Goal: Transaction & Acquisition: Register for event/course

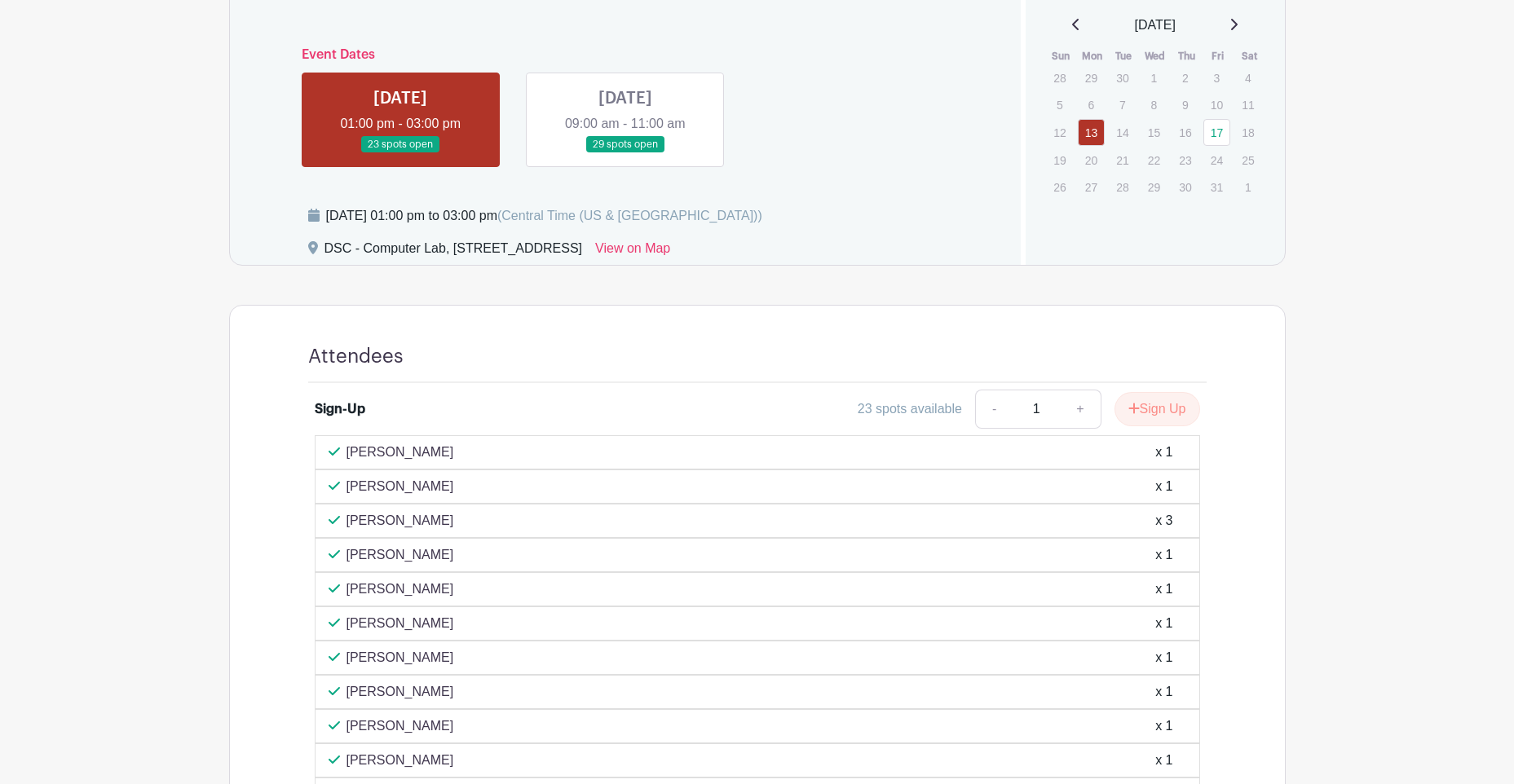
scroll to position [664, 0]
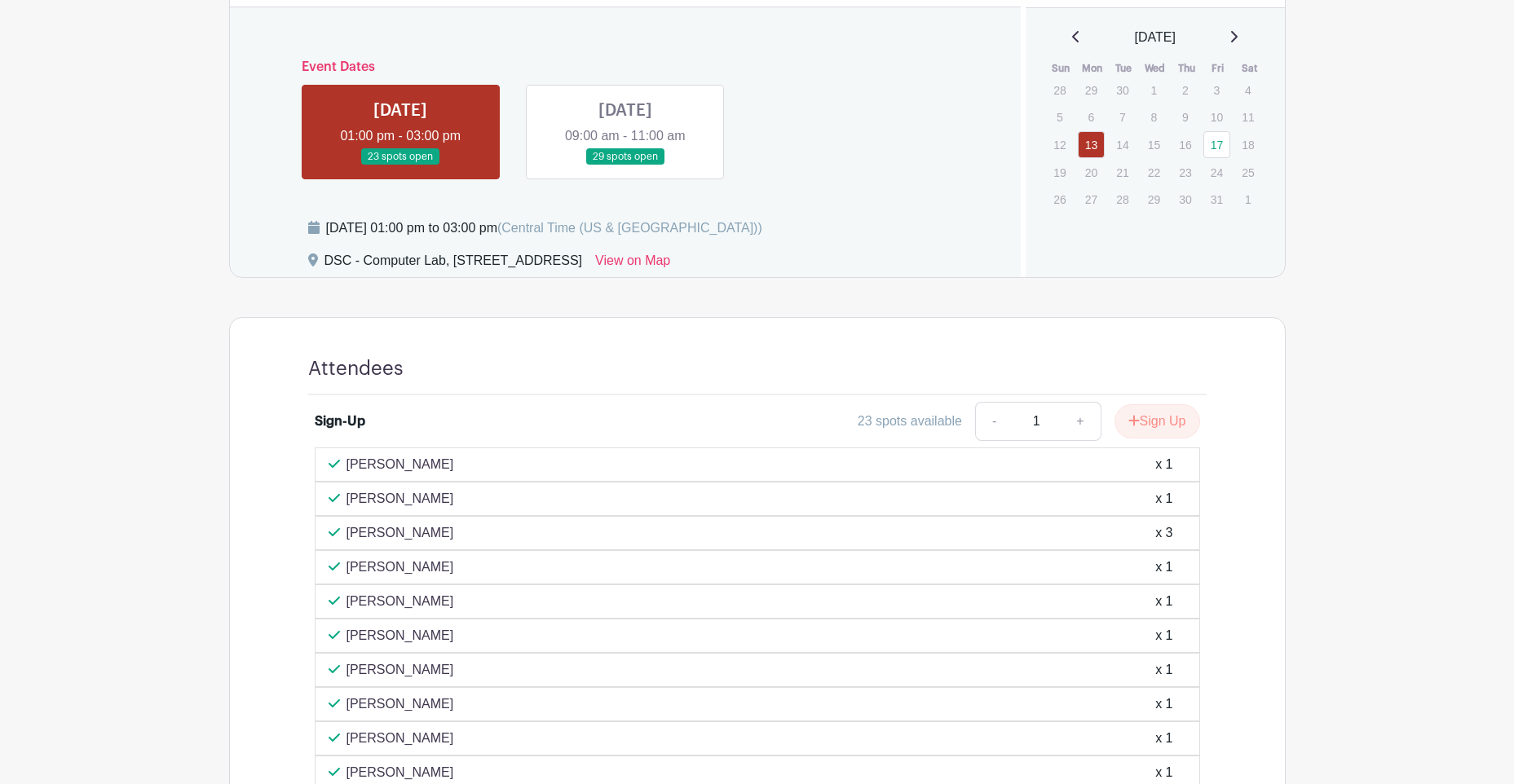
click at [625, 166] on link at bounding box center [625, 166] width 0 height 0
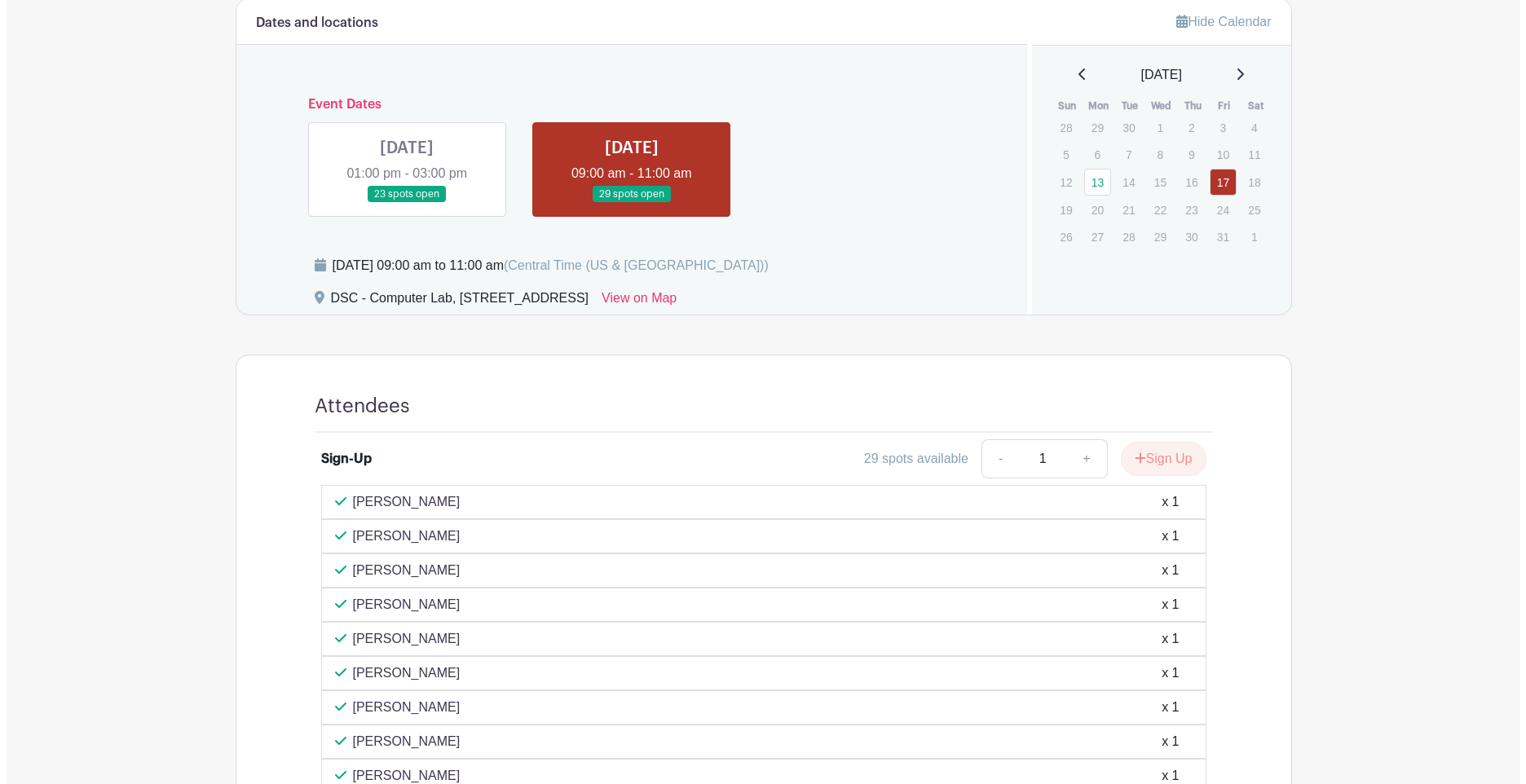
scroll to position [583, 0]
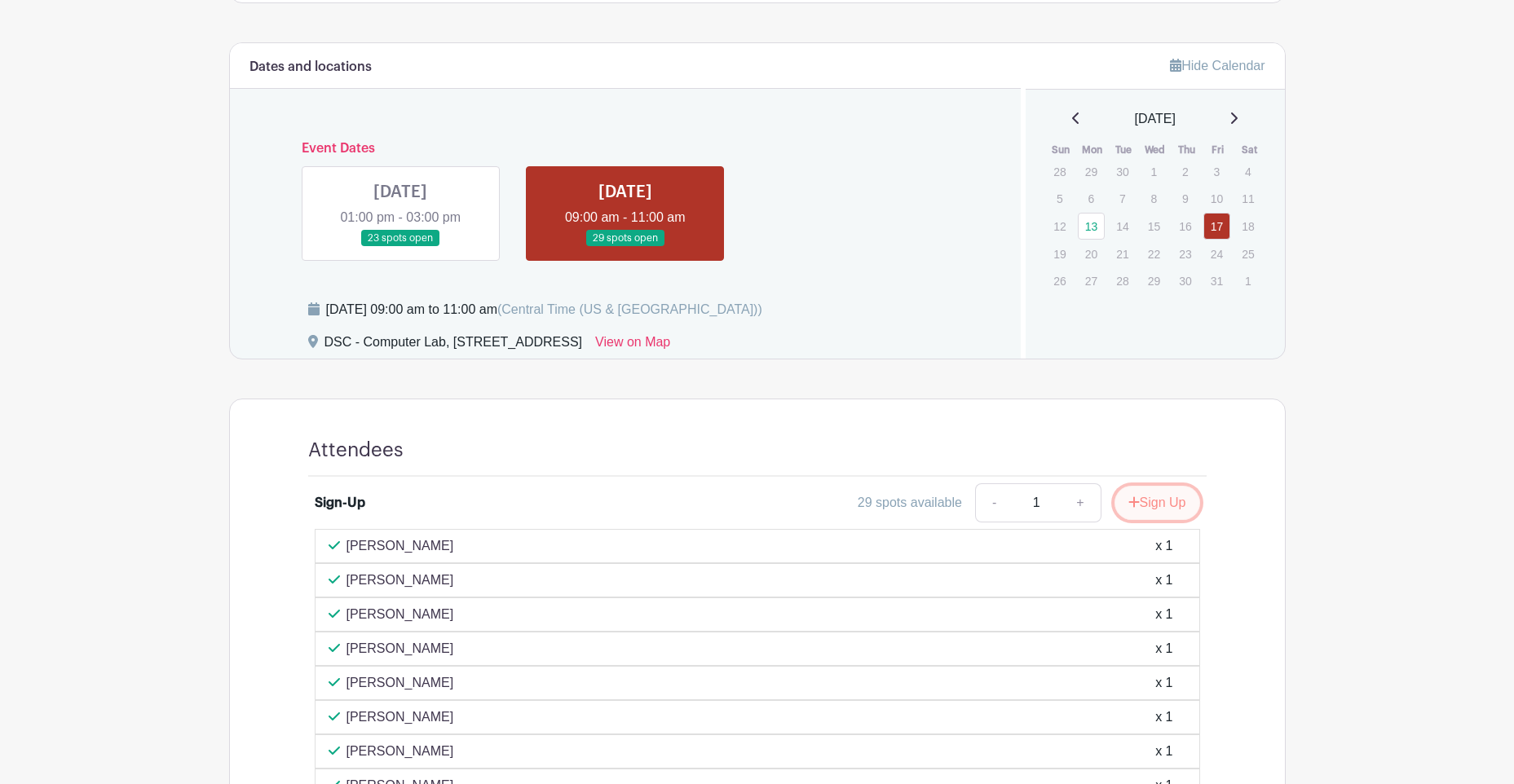
click at [1170, 499] on button "Sign Up" at bounding box center [1157, 503] width 86 height 34
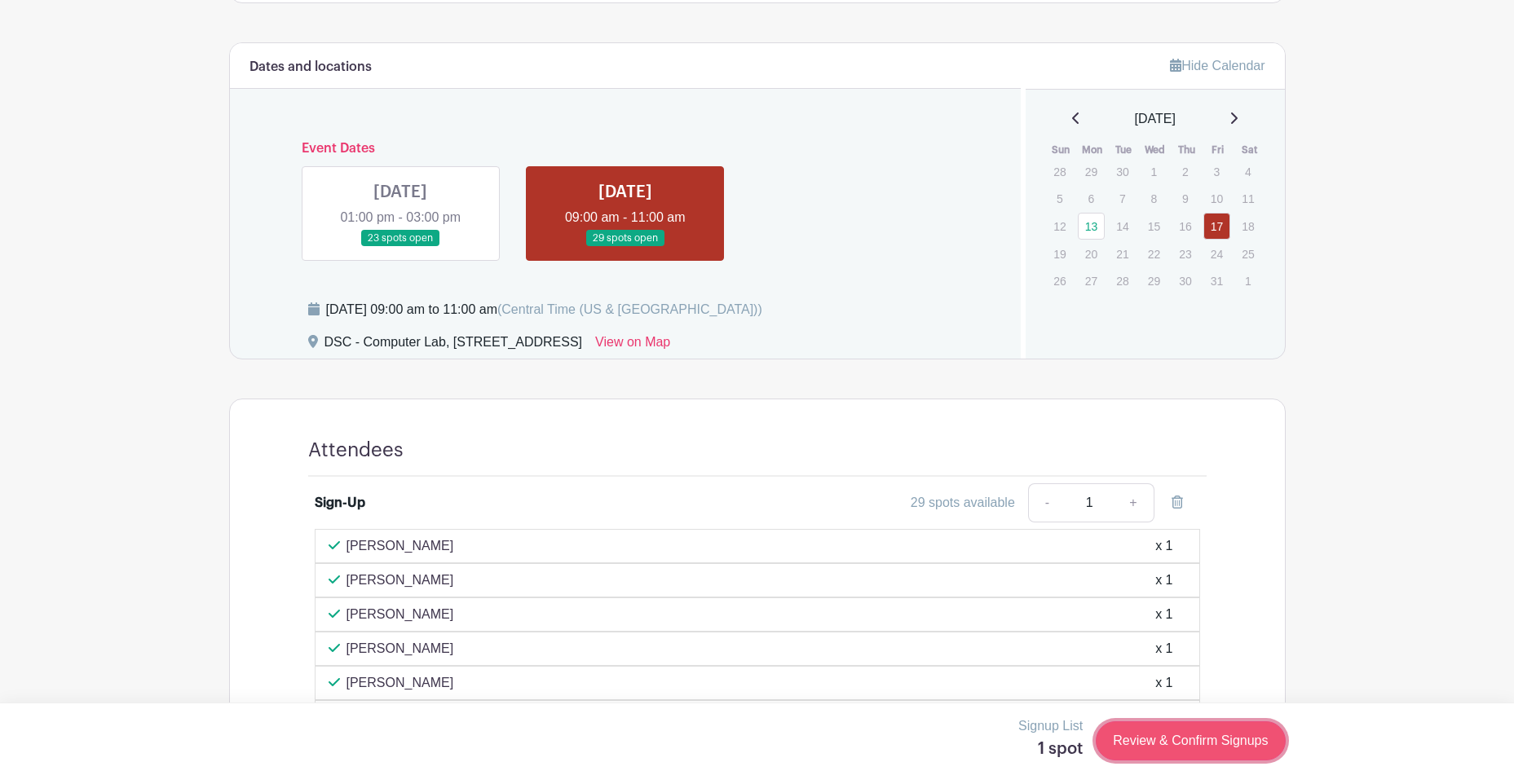
click at [1176, 732] on link "Review & Confirm Signups" at bounding box center [1189, 741] width 189 height 39
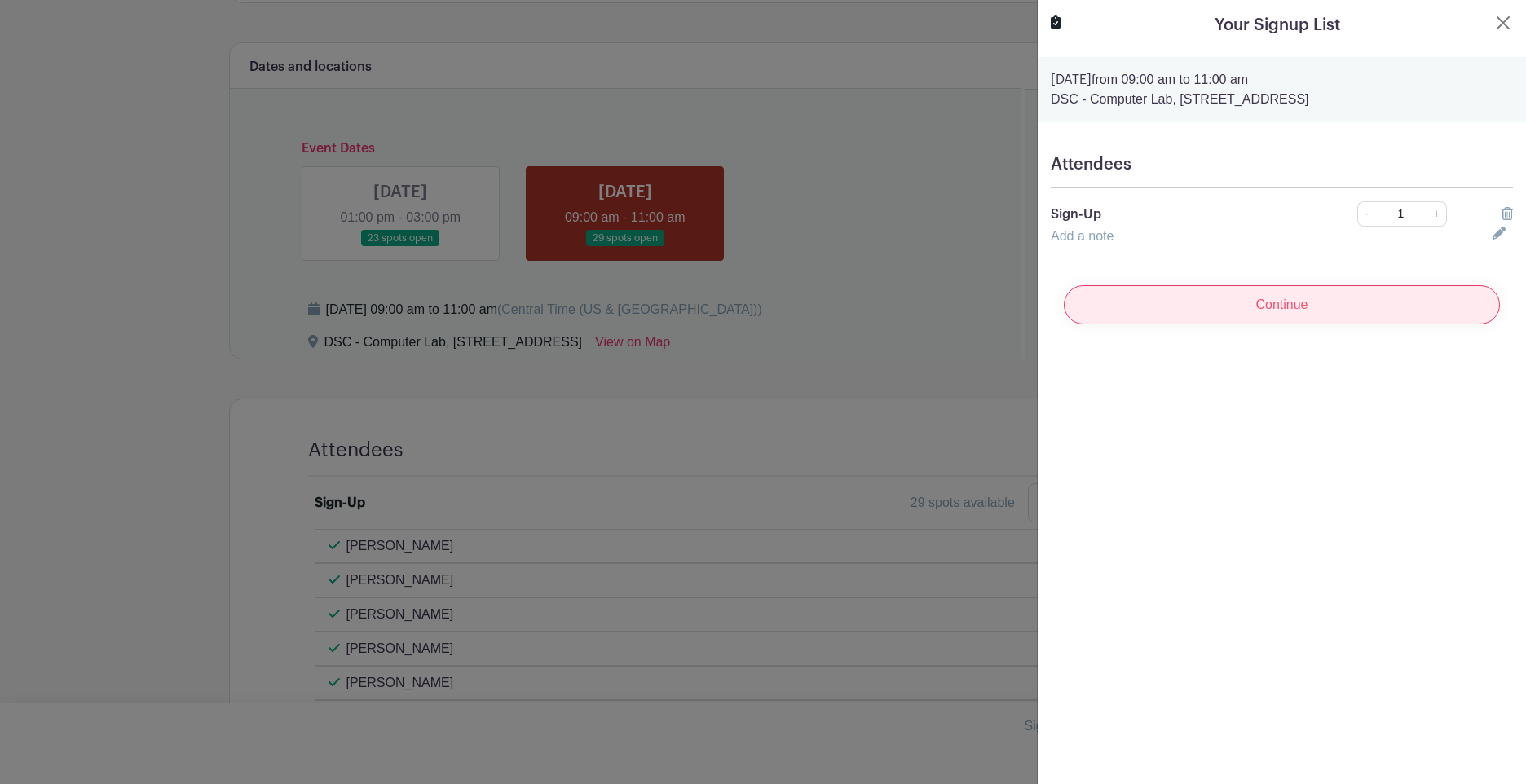
click at [1292, 305] on input "Continue" at bounding box center [1282, 305] width 436 height 39
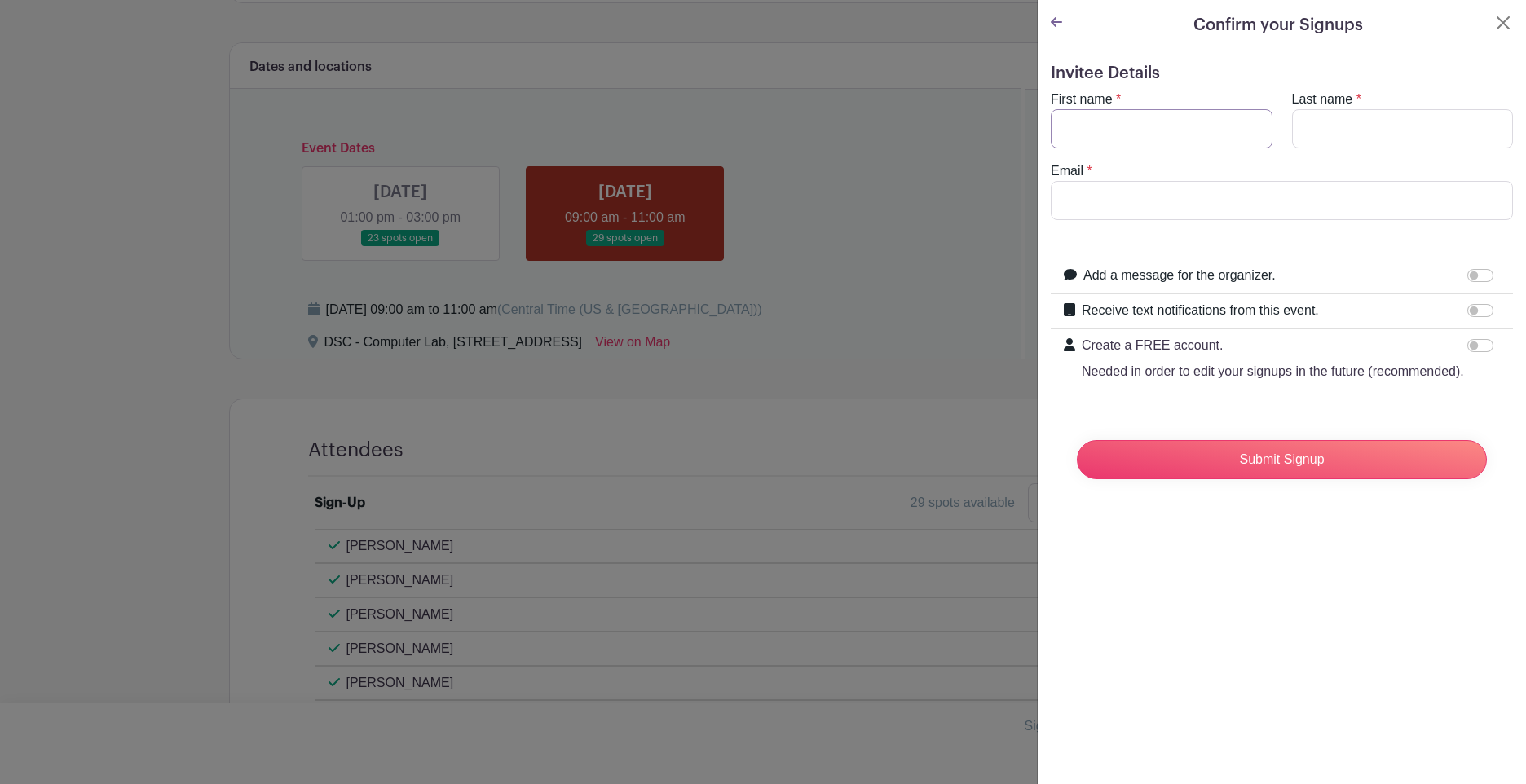
click at [1149, 136] on input "First name" at bounding box center [1161, 128] width 221 height 39
type input "Rikki"
type input "[PERSON_NAME]"
type input "[EMAIL_ADDRESS][DOMAIN_NAME]"
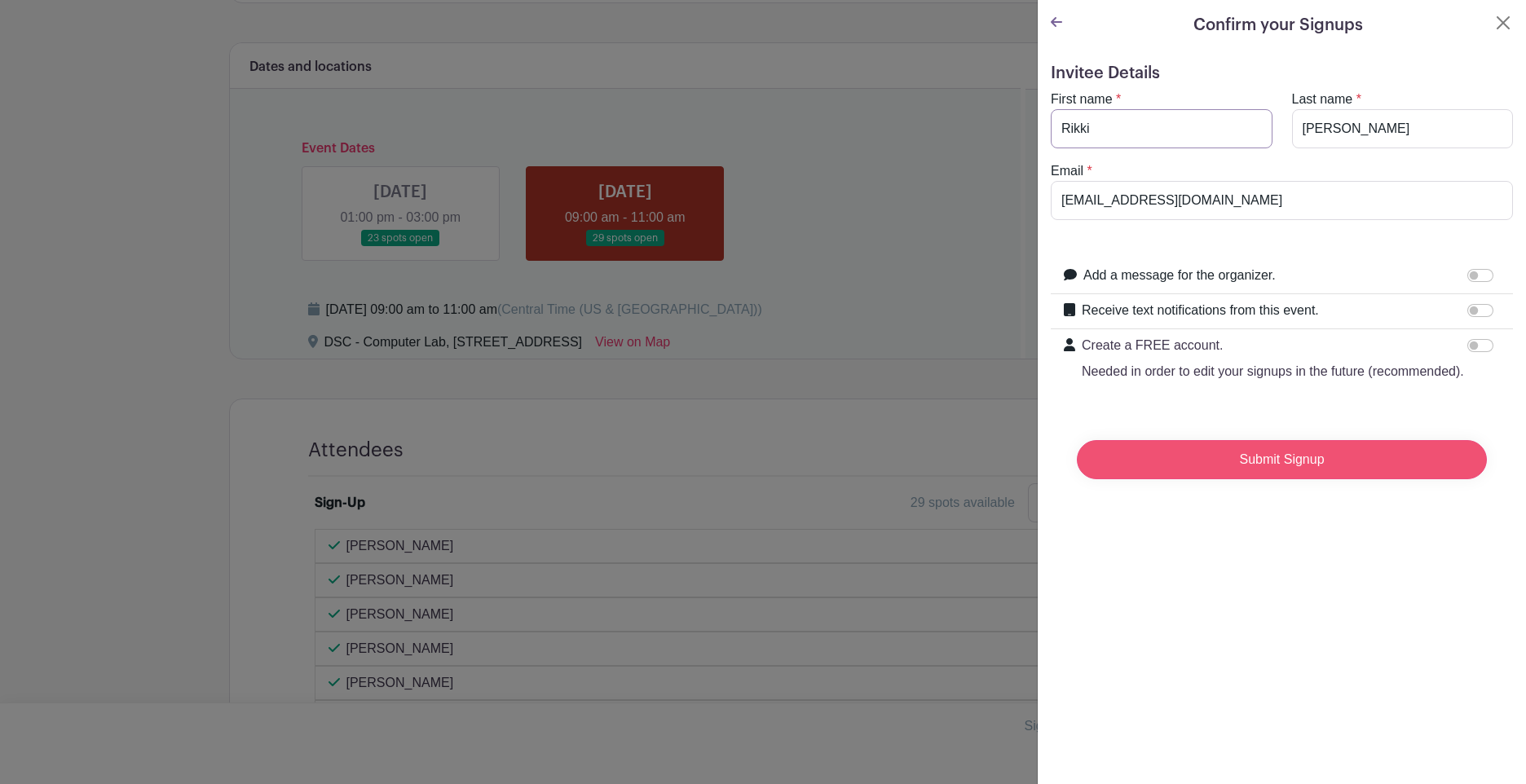
type input "Rikki"
click at [1307, 475] on input "Submit Signup" at bounding box center [1282, 459] width 410 height 39
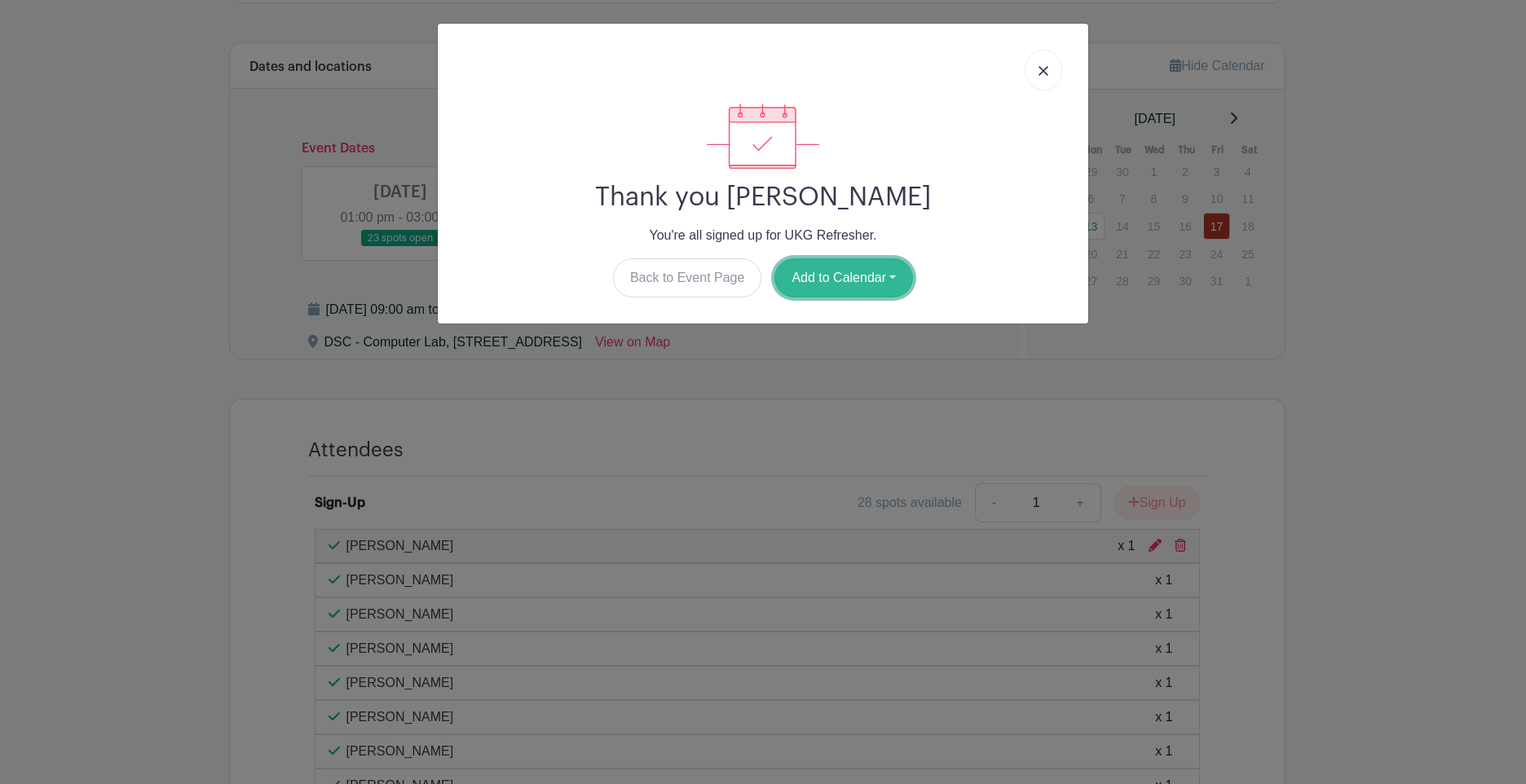
click at [855, 276] on button "Add to Calendar" at bounding box center [843, 277] width 138 height 39
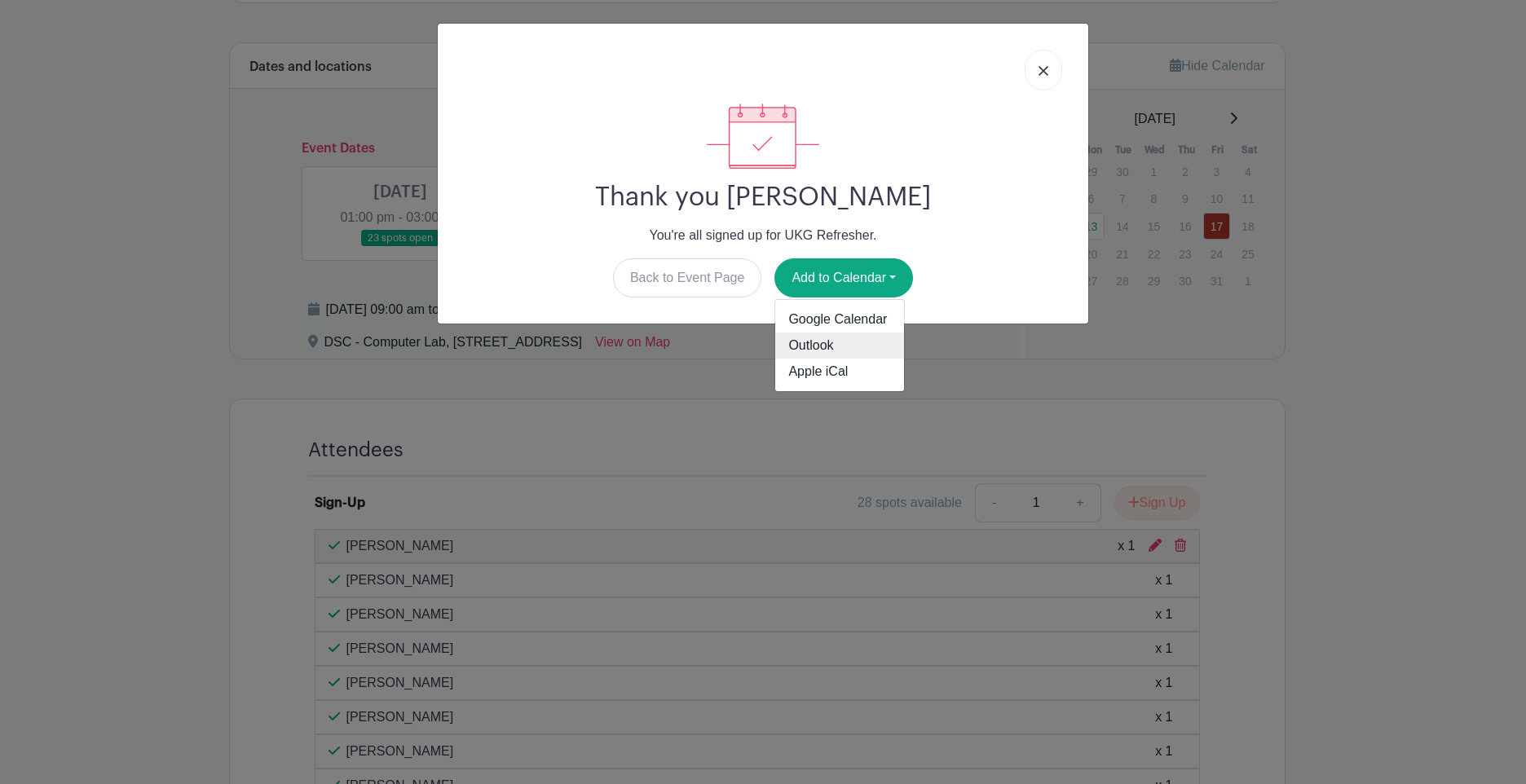
click at [823, 335] on link "Outlook" at bounding box center [839, 345] width 129 height 26
